Goal: Task Accomplishment & Management: Manage account settings

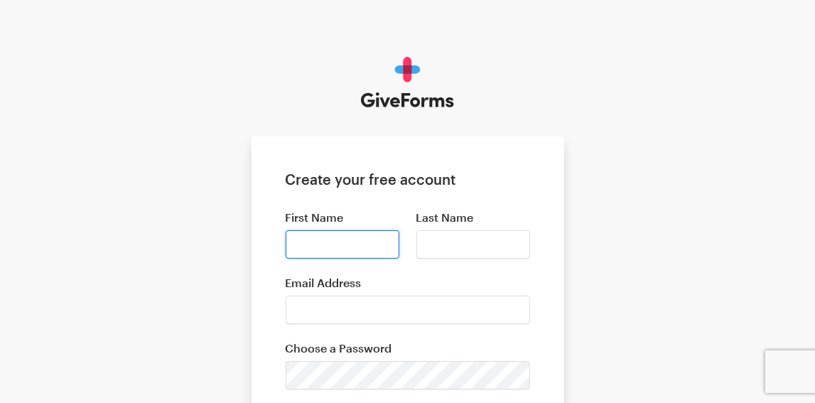
click at [377, 252] on input "First Name" at bounding box center [343, 244] width 114 height 28
type input "cindy"
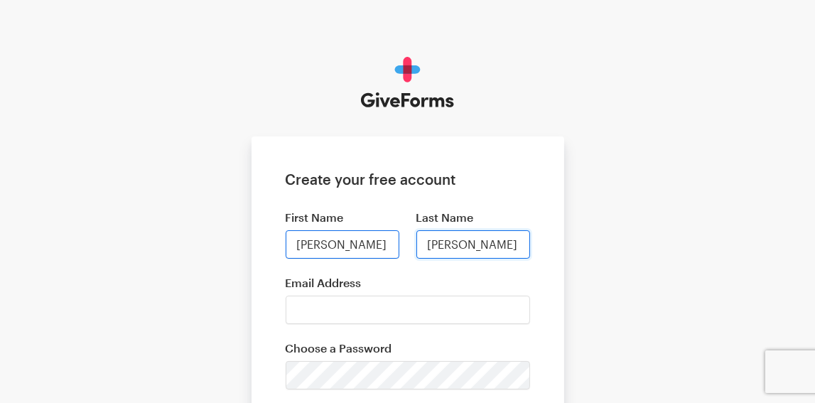
type input "hurst"
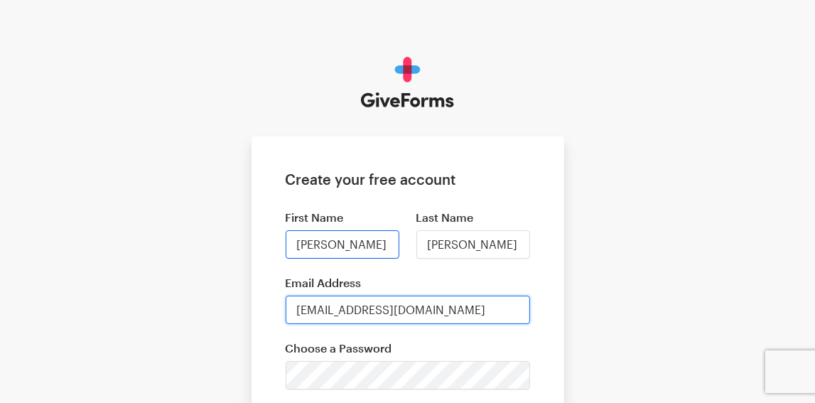
type input "cindyhurstmmp@gmail.com"
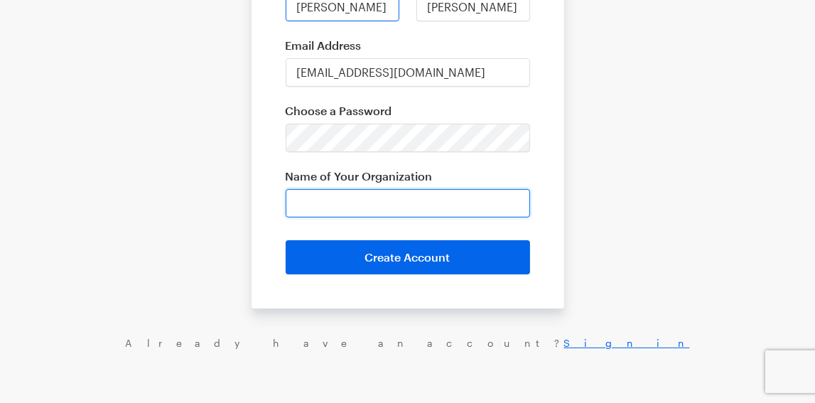
scroll to position [238, 0]
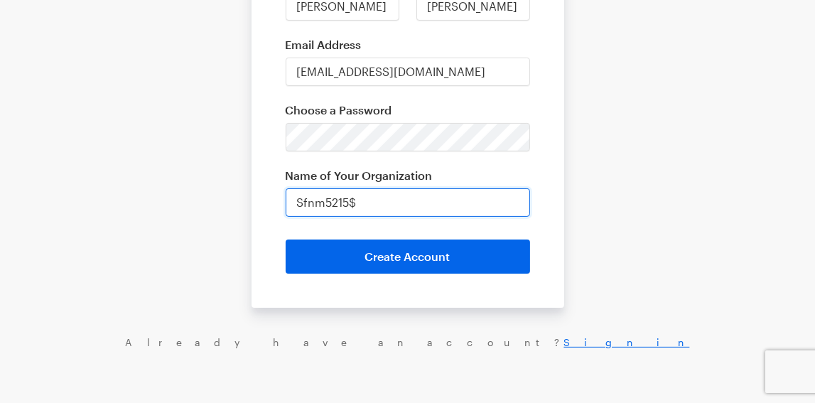
drag, startPoint x: 376, startPoint y: 205, endPoint x: 224, endPoint y: 229, distance: 154.0
click at [224, 229] on div "Create your free account First Name cindy Last Name hurst Email Address cindyhu…" at bounding box center [407, 83] width 815 height 643
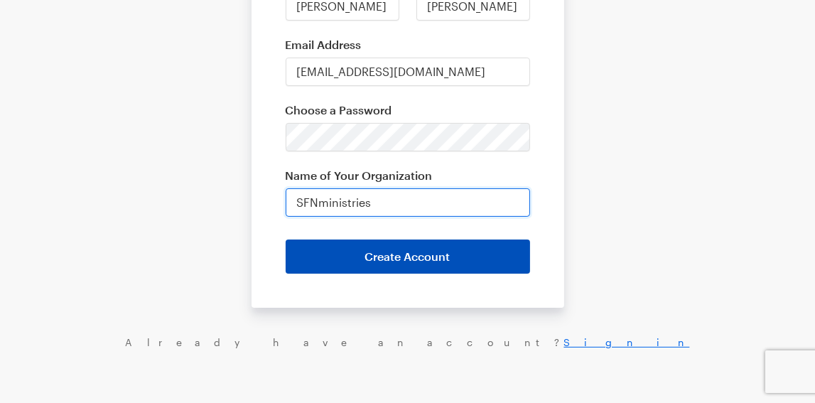
type input "SFNministries"
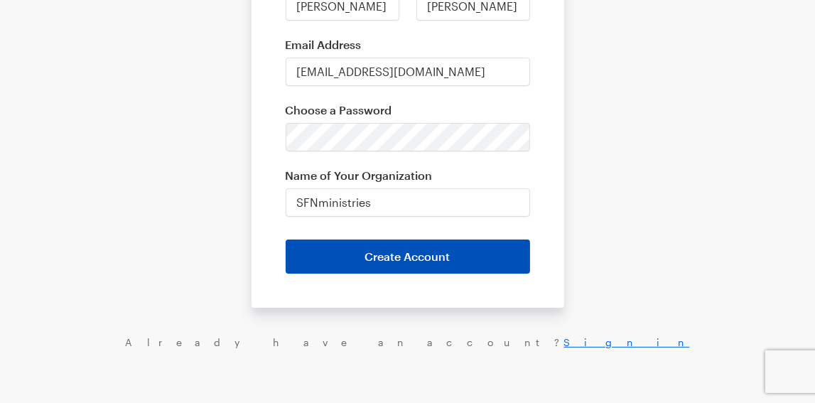
click at [372, 268] on button "Create Account" at bounding box center [408, 257] width 245 height 34
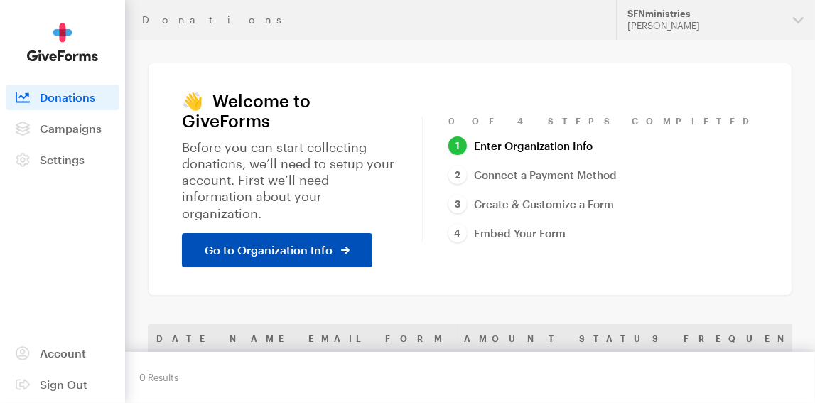
click at [299, 233] on link "Go to Organization Info" at bounding box center [277, 250] width 190 height 34
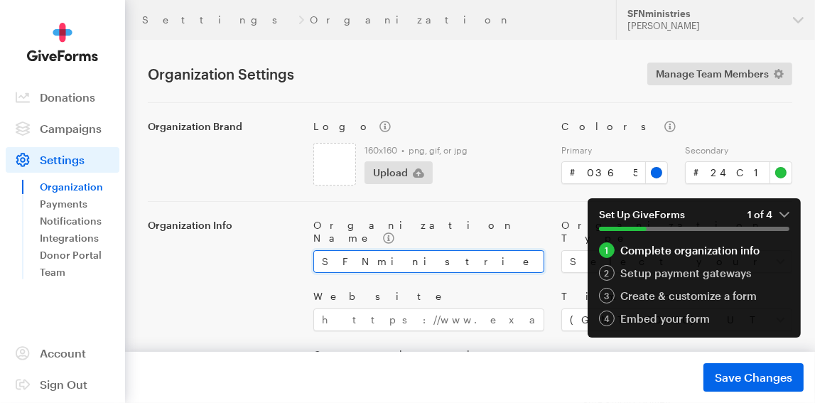
drag, startPoint x: 424, startPoint y: 247, endPoint x: 205, endPoint y: 254, distance: 219.1
click at [205, 254] on div "Organization Info Organization Name SFNministries Organization Type Select your…" at bounding box center [470, 304] width 662 height 204
type input "Spirit Filled Nation Ministries"
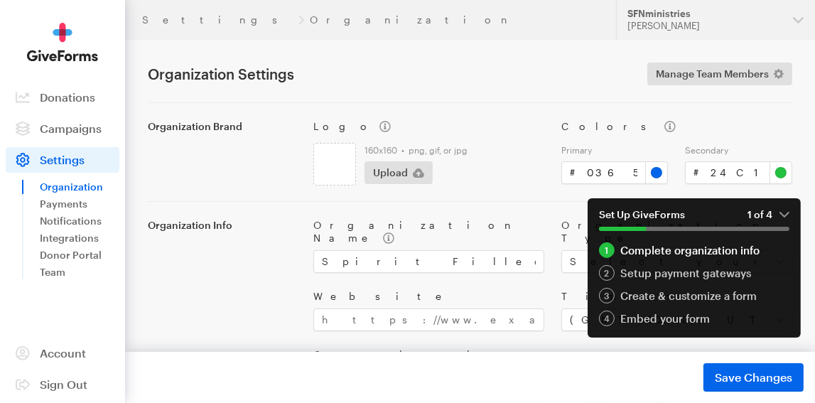
click at [254, 279] on div "Organization Info" at bounding box center [222, 312] width 166 height 187
click at [789, 208] on em "1 of 4" at bounding box center [769, 214] width 42 height 13
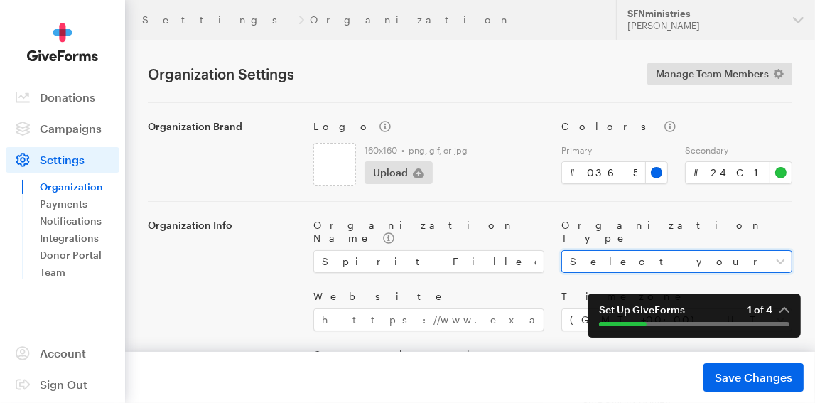
click at [602, 250] on select "Select your organization type Nonprofit Education Religious Political Other" at bounding box center [677, 261] width 231 height 23
select select "religious"
click at [562, 250] on select "Select your organization type Nonprofit Education Religious Political Other" at bounding box center [677, 261] width 231 height 23
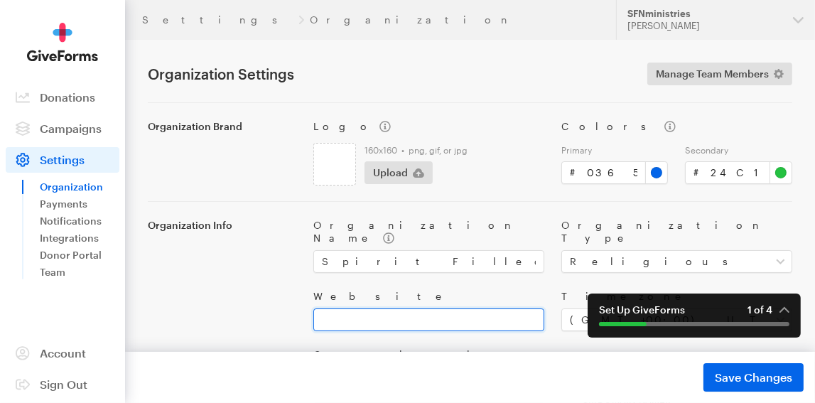
click at [343, 308] on input "Website" at bounding box center [428, 319] width 231 height 23
type input "sfnministries.com"
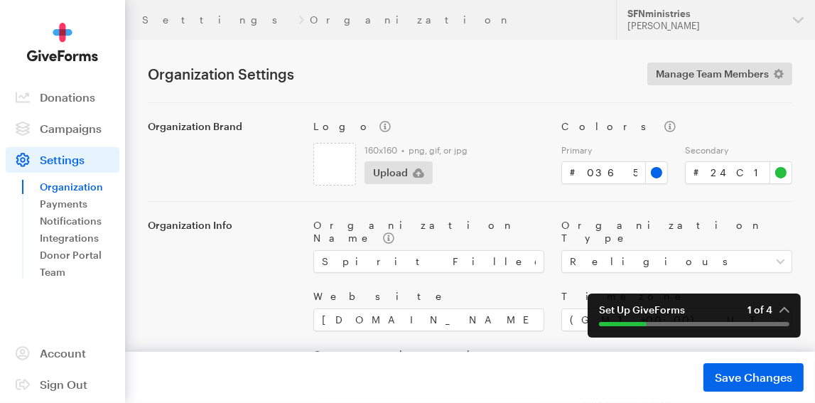
click at [298, 291] on div "Organization Info" at bounding box center [222, 312] width 166 height 187
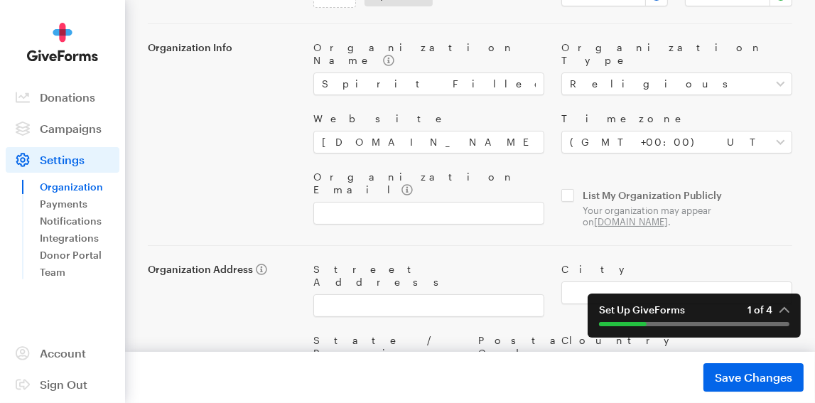
scroll to position [181, 0]
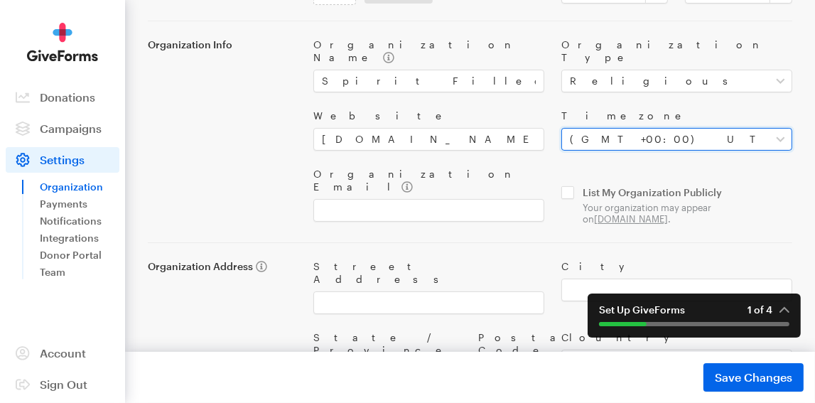
click at [595, 128] on select "Select your timezone (GMT-12:00) International Date Line West (GMT-11:00) Ameri…" at bounding box center [677, 139] width 231 height 23
click at [562, 128] on select "Select your timezone (GMT-12:00) International Date Line West (GMT-11:00) Ameri…" at bounding box center [677, 139] width 231 height 23
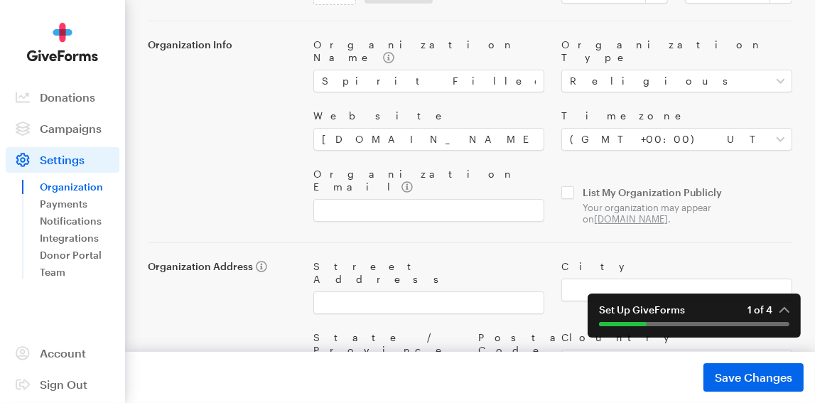
click at [705, 211] on div "Organization Brand Logo 160x160 • png, gif, or jpg Upload Colors Primary # #036…" at bounding box center [470, 162] width 645 height 481
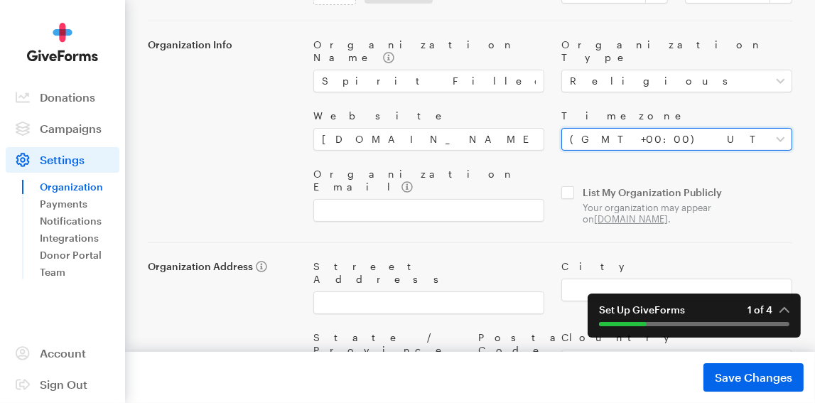
click at [716, 131] on select "Select your timezone (GMT-12:00) International Date Line West (GMT-11:00) Ameri…" at bounding box center [677, 139] width 231 height 23
select select "Eastern Time (US & Canada)"
click at [562, 128] on select "Select your timezone (GMT-12:00) International Date Line West (GMT-11:00) Ameri…" at bounding box center [677, 139] width 231 height 23
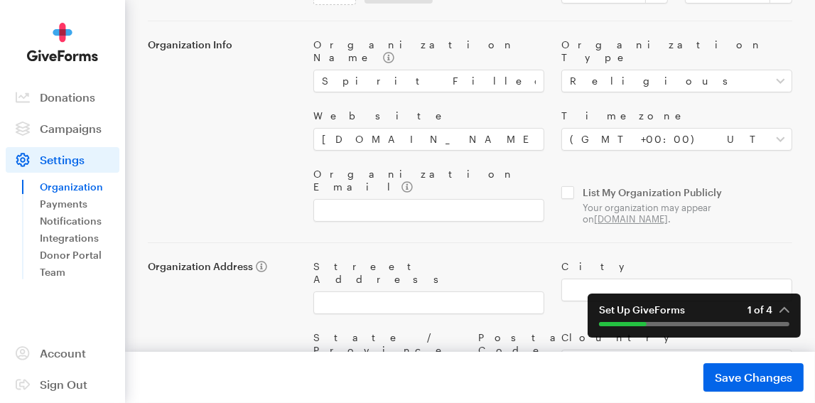
click at [601, 371] on div "Changes not saved. Fix errors and retry. Save Changes Saved" at bounding box center [470, 377] width 684 height 28
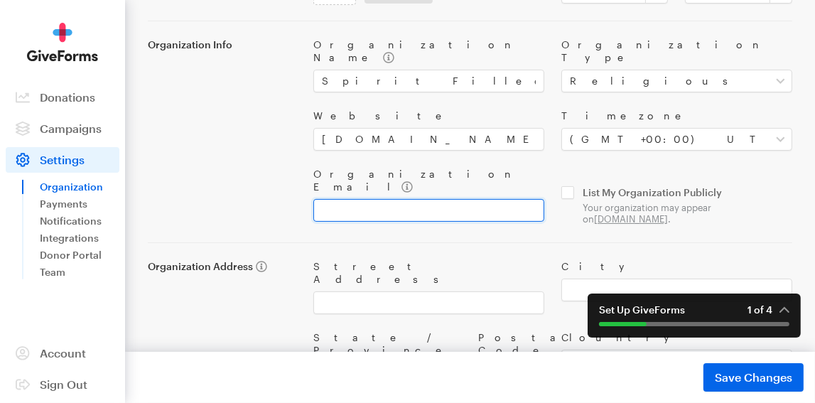
click at [423, 199] on input "Organization Email" at bounding box center [428, 210] width 231 height 23
type input "s"
type input "support@sfnministries.com"
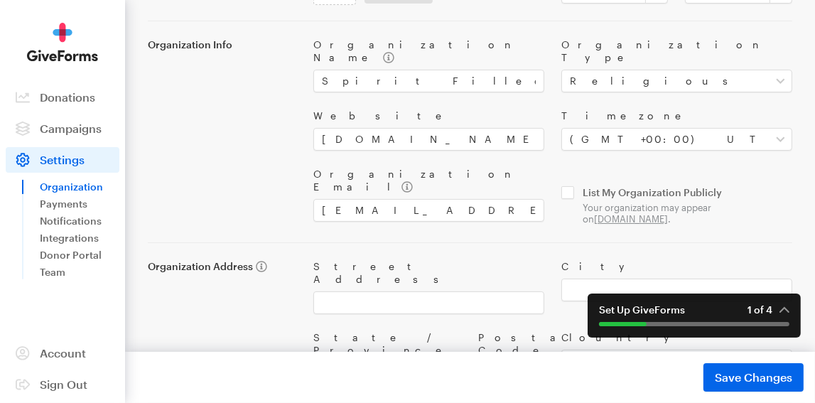
click at [483, 243] on div "Street Address City State / Province Postal Code Country Select the country of …" at bounding box center [553, 314] width 496 height 142
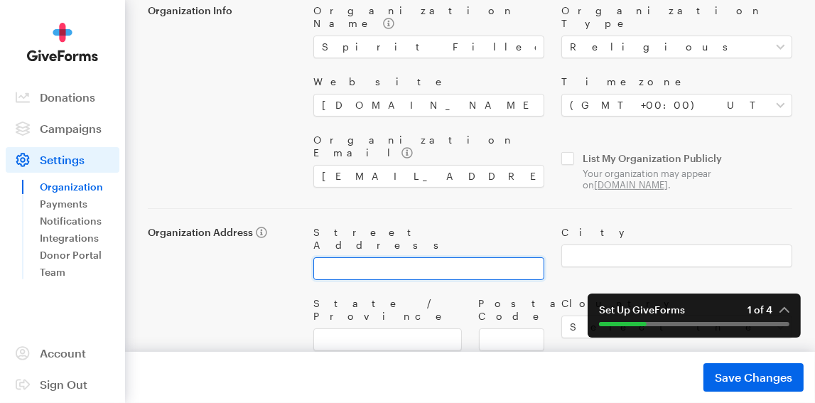
click at [417, 257] on input "Street Address" at bounding box center [428, 268] width 231 height 23
type input "11310 Johnsford RD SW"
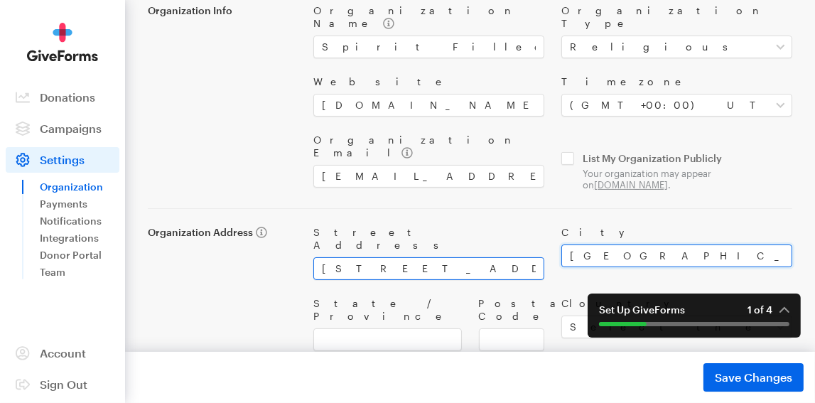
type input "Beach City"
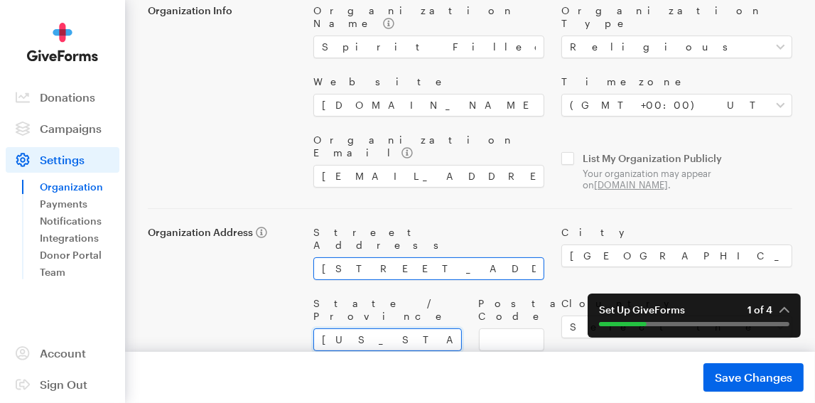
type input "Ohio"
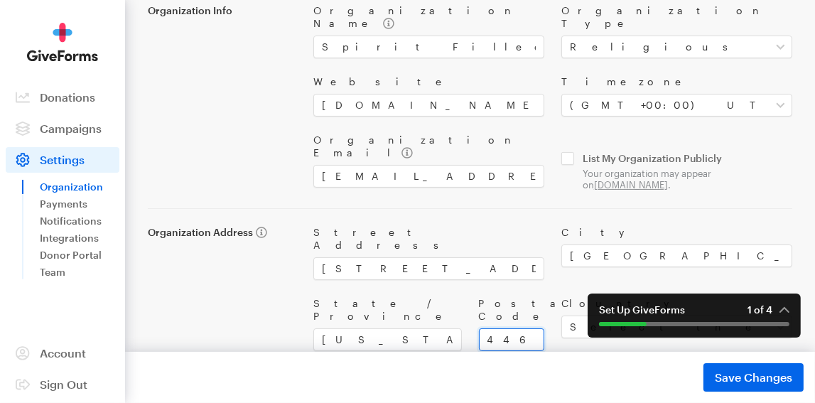
type input "44608"
click at [530, 350] on main "Settings Organization Organization Settings Manage Team Members Organization Br…" at bounding box center [407, 134] width 815 height 619
click at [781, 305] on em "1 of 4" at bounding box center [769, 309] width 42 height 13
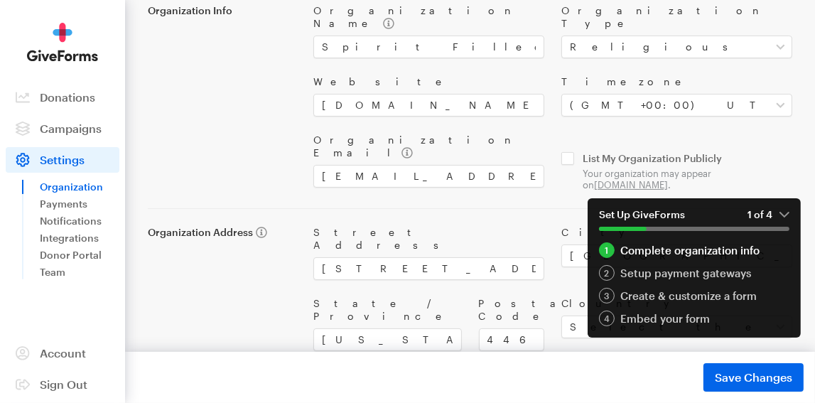
click at [785, 210] on em "1 of 4" at bounding box center [769, 214] width 42 height 13
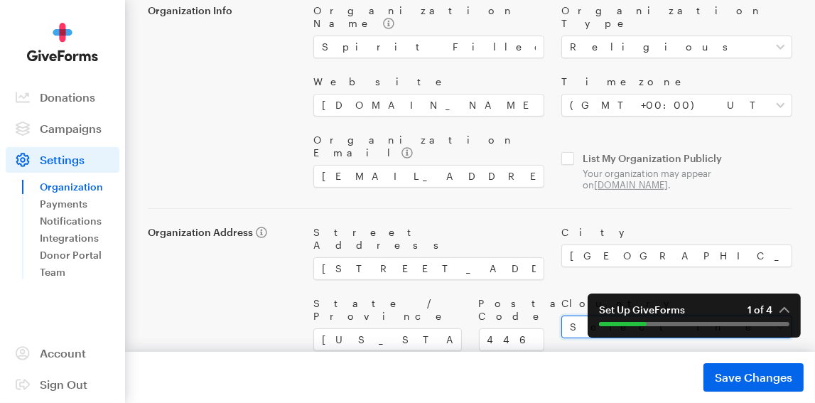
click at [573, 316] on select "Select the country of your organization United States Canada --------------- Af…" at bounding box center [677, 327] width 231 height 23
select select "US"
click at [562, 316] on select "Select the country of your organization United States Canada --------------- Af…" at bounding box center [677, 327] width 231 height 23
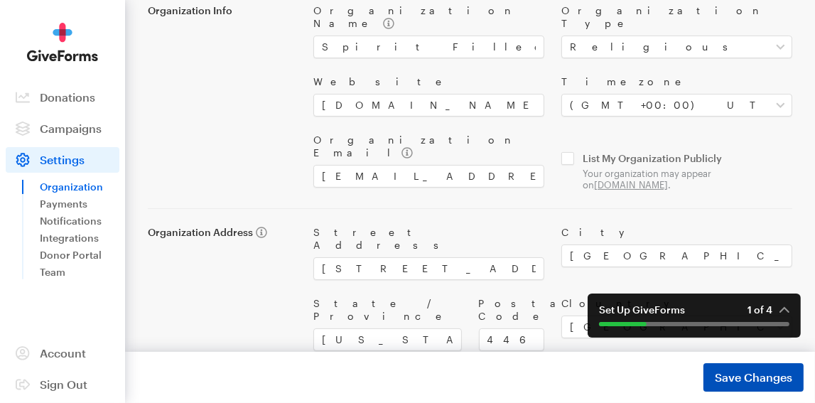
click at [741, 381] on span "Save Changes" at bounding box center [753, 377] width 77 height 17
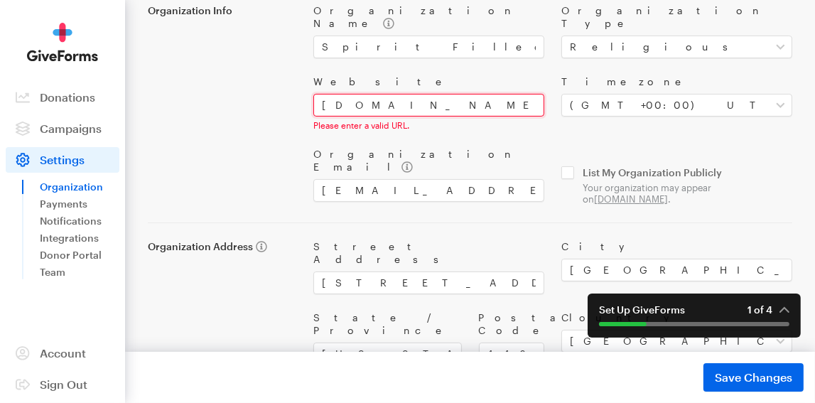
click at [321, 94] on input "sfnministries.com" at bounding box center [428, 105] width 231 height 23
click at [271, 134] on div "Organization Info" at bounding box center [222, 104] width 166 height 201
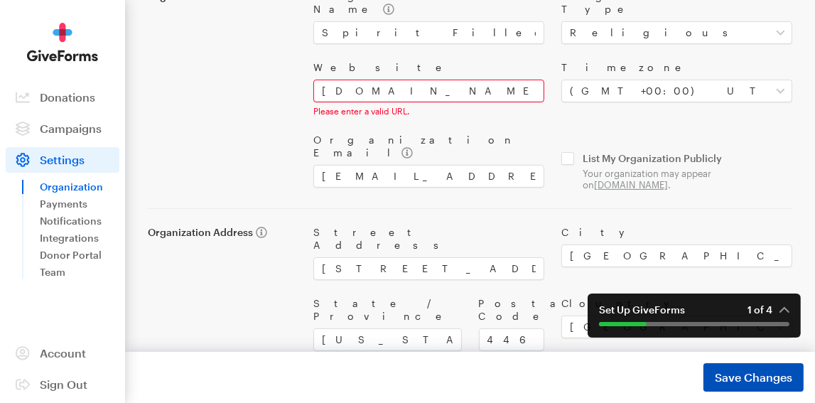
click at [737, 374] on span "Save Changes" at bounding box center [753, 377] width 77 height 17
drag, startPoint x: 440, startPoint y: 75, endPoint x: 273, endPoint y: 66, distance: 167.3
click at [273, 66] on div "Organization Info Organization Name Spirit Filled Nation Ministries Organizatio…" at bounding box center [470, 82] width 662 height 218
paste input "https://sfnministries.com/"
type input "https://sfnministries.com/"
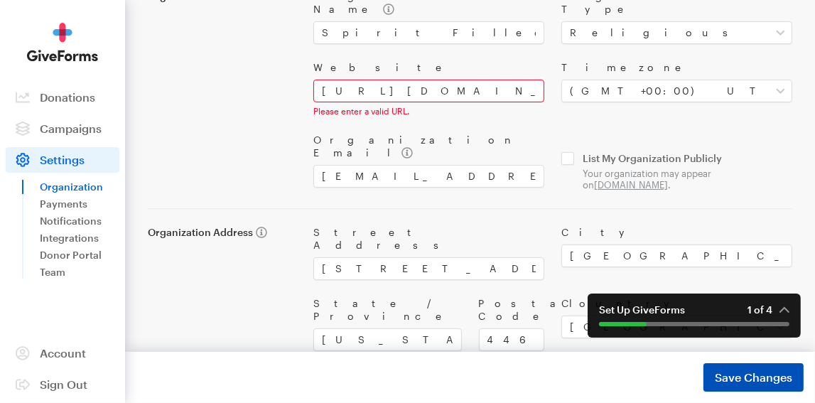
scroll to position [215, 0]
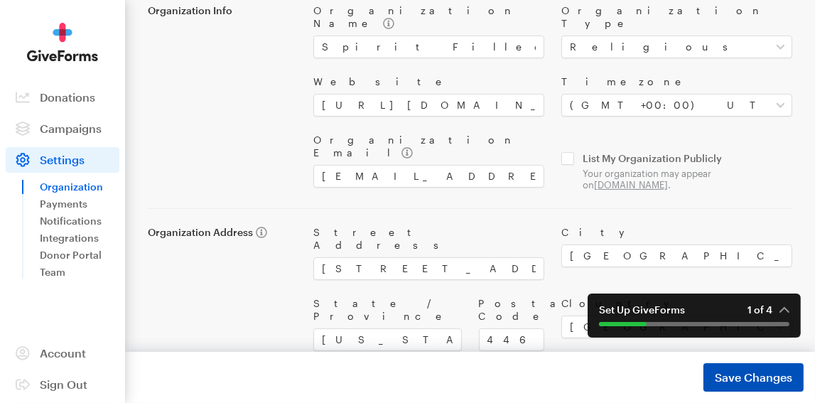
click at [733, 387] on button "Save Changes Saved" at bounding box center [754, 377] width 100 height 28
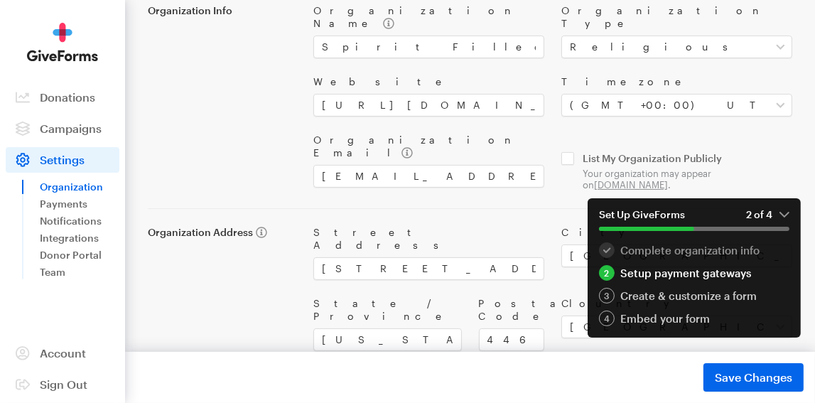
click at [785, 216] on em "2 of 4" at bounding box center [767, 214] width 43 height 13
click at [785, 209] on em "2 of 4" at bounding box center [767, 214] width 43 height 13
click at [748, 158] on input "checkbox" at bounding box center [677, 171] width 231 height 39
checkbox input "true"
click at [790, 208] on button "Set Up GiveForms 2 of 4" at bounding box center [694, 220] width 213 height 44
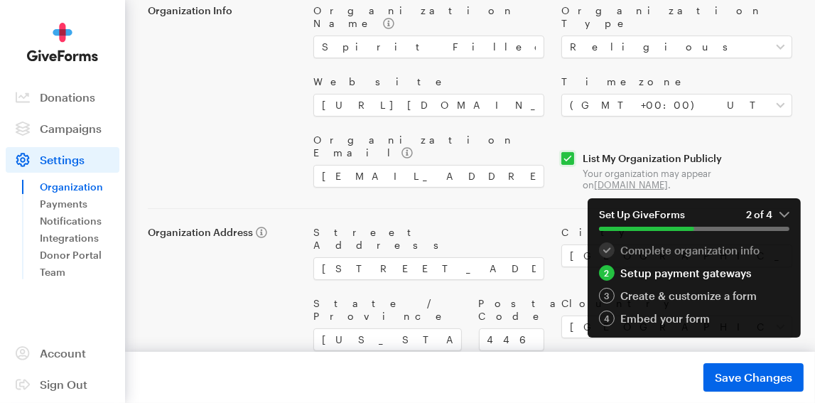
drag, startPoint x: 788, startPoint y: 213, endPoint x: 613, endPoint y: 268, distance: 183.2
click at [613, 268] on div "Set Up GiveForms 2 of 4 1 Complete organization info 2 Setup payment gateways 3…" at bounding box center [694, 267] width 213 height 139
click at [731, 375] on span "Save Changes" at bounding box center [753, 377] width 77 height 17
click at [564, 345] on main "Settings Organization Organization Settings Manage Team Members Organization Br…" at bounding box center [407, 134] width 815 height 619
click at [782, 216] on em "2 of 4" at bounding box center [767, 214] width 43 height 13
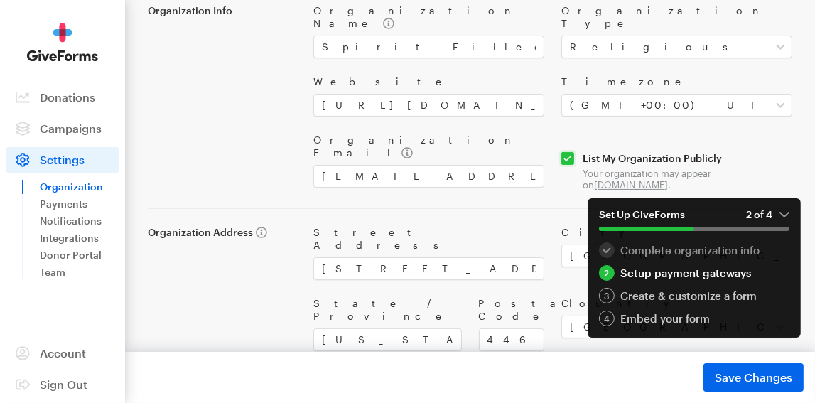
click at [648, 275] on div "Setup payment gateways" at bounding box center [694, 273] width 190 height 16
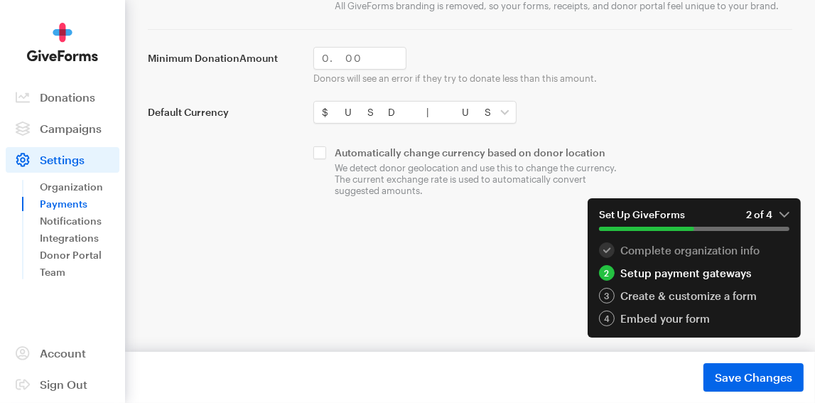
scroll to position [387, 0]
